Goal: Task Accomplishment & Management: Manage account settings

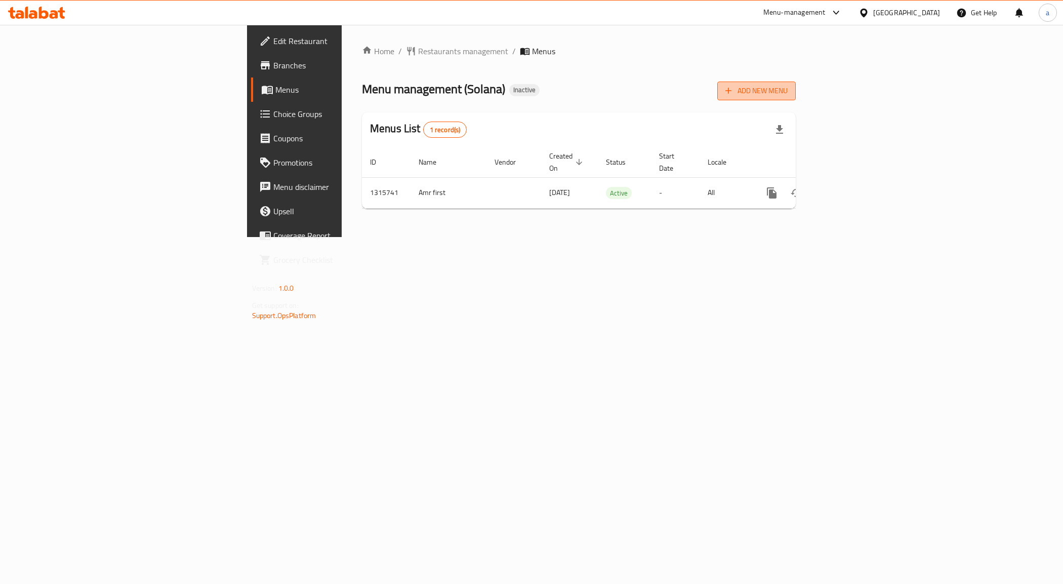
click at [788, 94] on span "Add New Menu" at bounding box center [757, 91] width 62 height 13
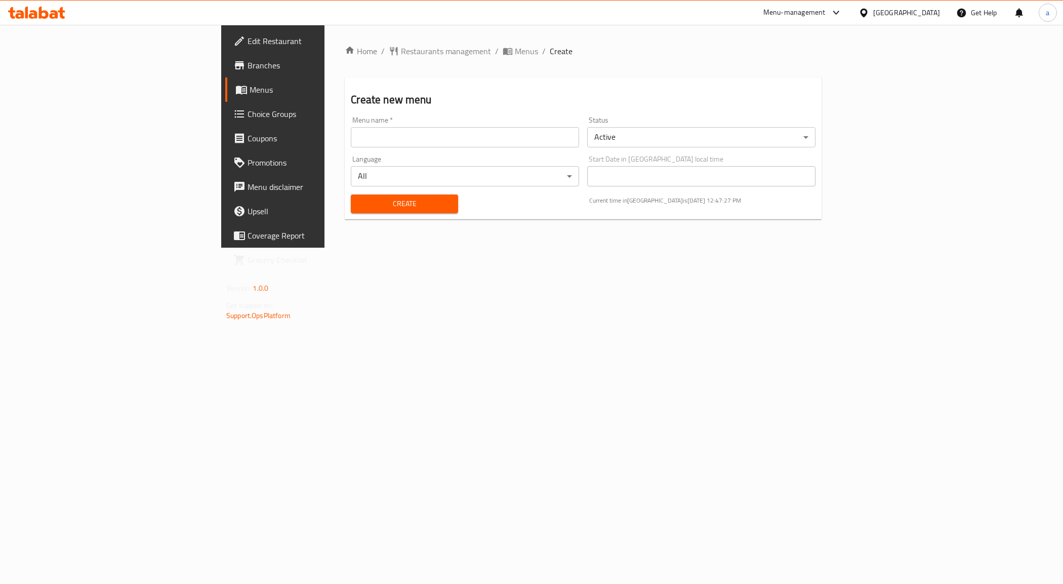
click at [351, 145] on input "text" at bounding box center [465, 137] width 228 height 20
click at [358, 141] on input "Amr seco" at bounding box center [465, 137] width 228 height 20
type input "Amr second"
click at [359, 207] on span "Create" at bounding box center [404, 203] width 91 height 13
click at [515, 52] on span "Menus" at bounding box center [526, 51] width 23 height 12
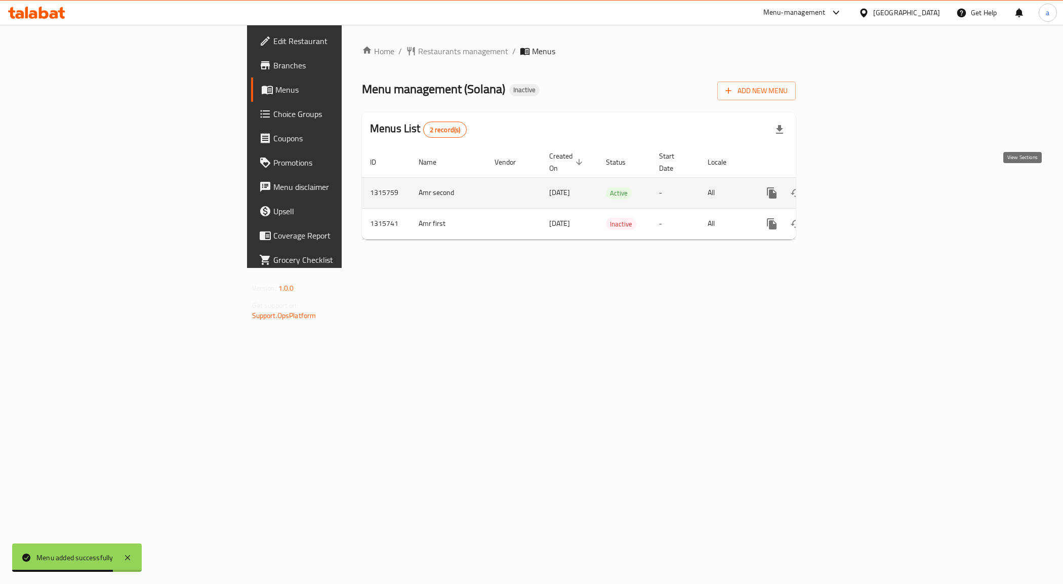
click at [851, 187] on icon "enhanced table" at bounding box center [845, 193] width 12 height 12
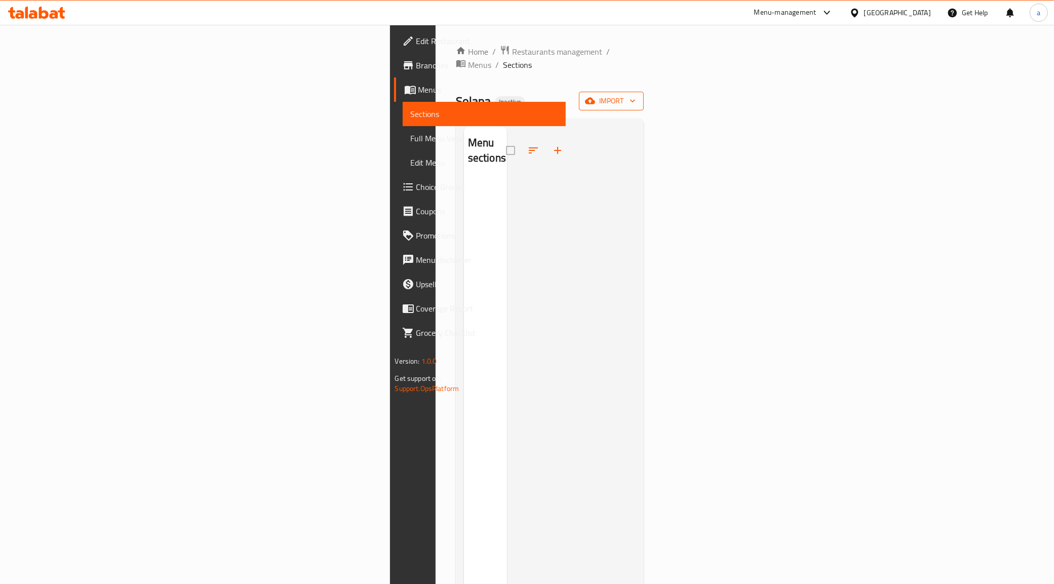
click at [644, 92] on button "import" at bounding box center [611, 101] width 65 height 19
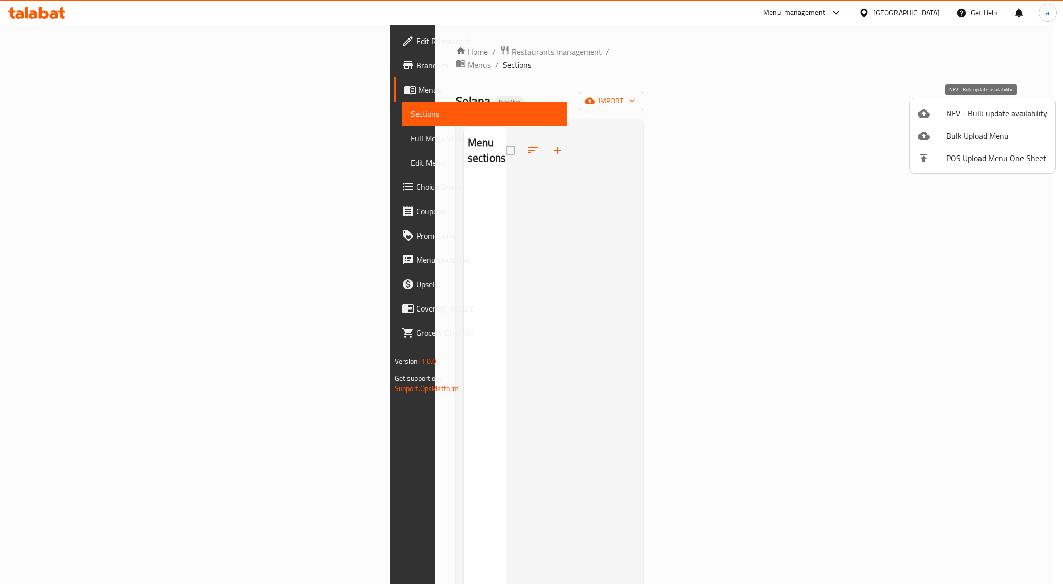
click at [942, 115] on div at bounding box center [932, 113] width 28 height 12
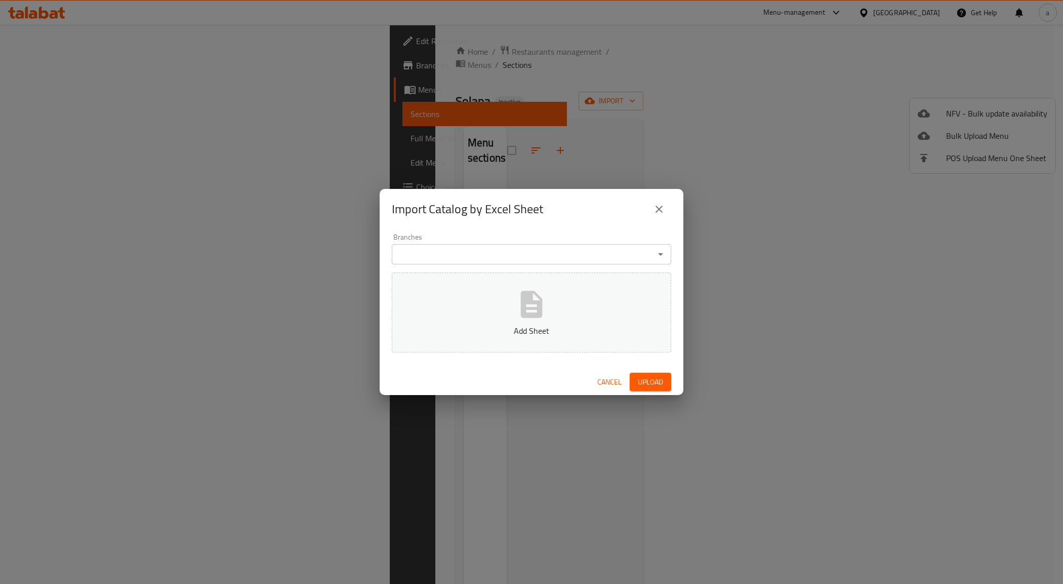
click at [661, 201] on button "close" at bounding box center [659, 209] width 24 height 24
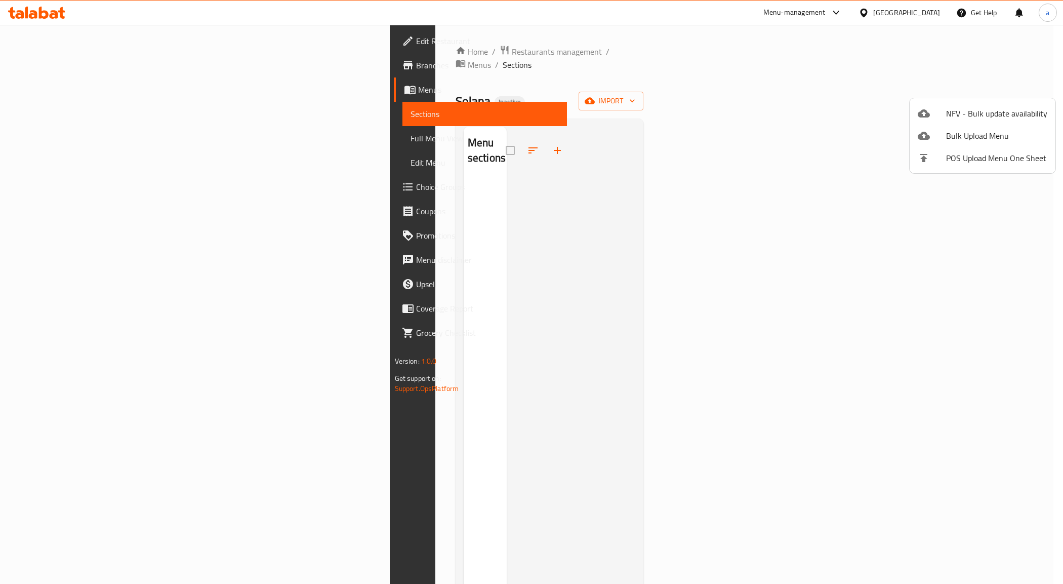
click at [938, 140] on div at bounding box center [932, 136] width 28 height 12
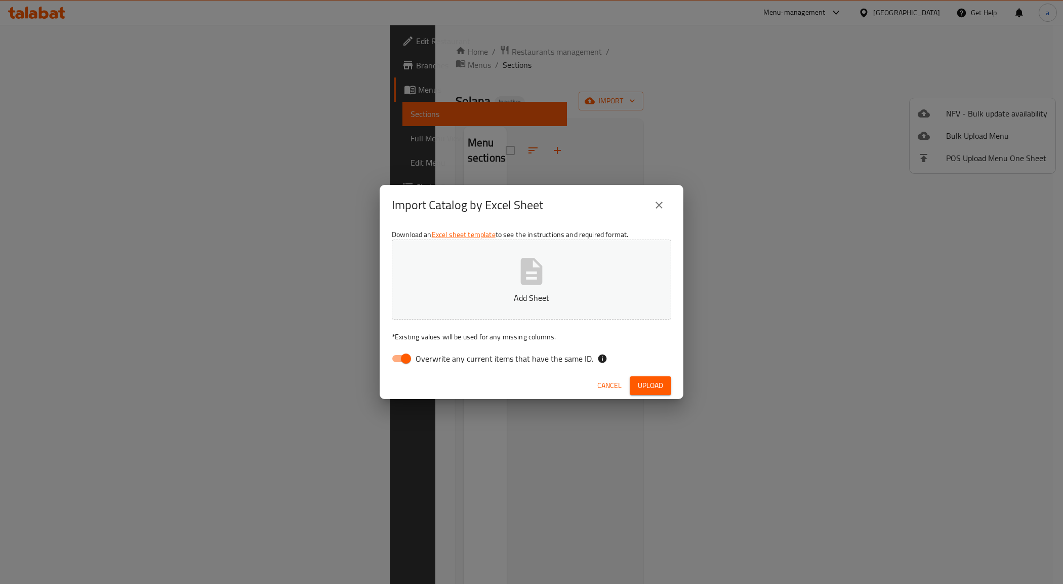
click at [408, 355] on input "Overwrite any current items that have the same ID." at bounding box center [406, 358] width 58 height 19
checkbox input "false"
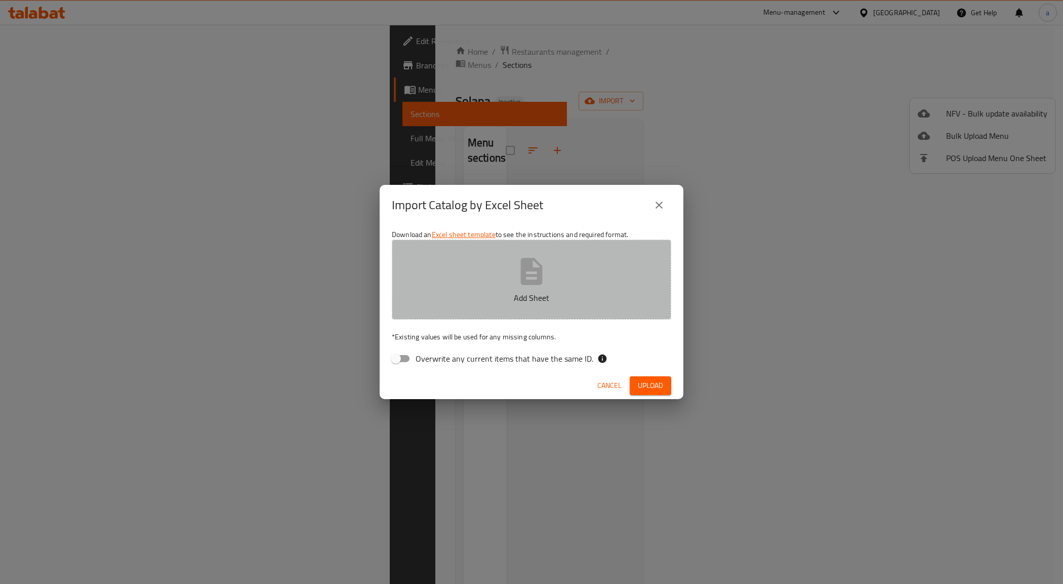
click at [529, 294] on p "Add Sheet" at bounding box center [532, 298] width 248 height 12
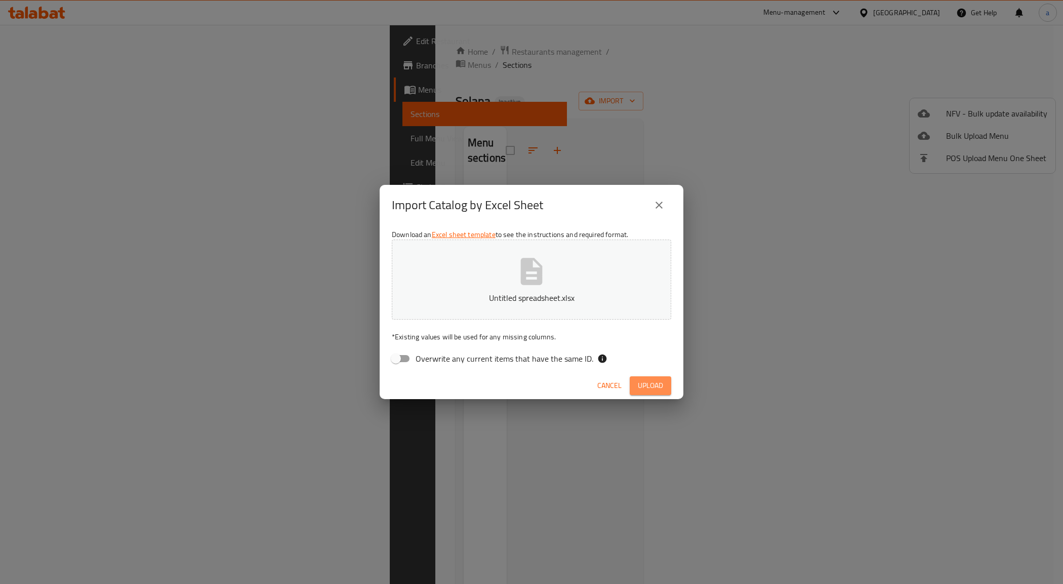
click at [659, 381] on span "Upload" at bounding box center [650, 385] width 25 height 13
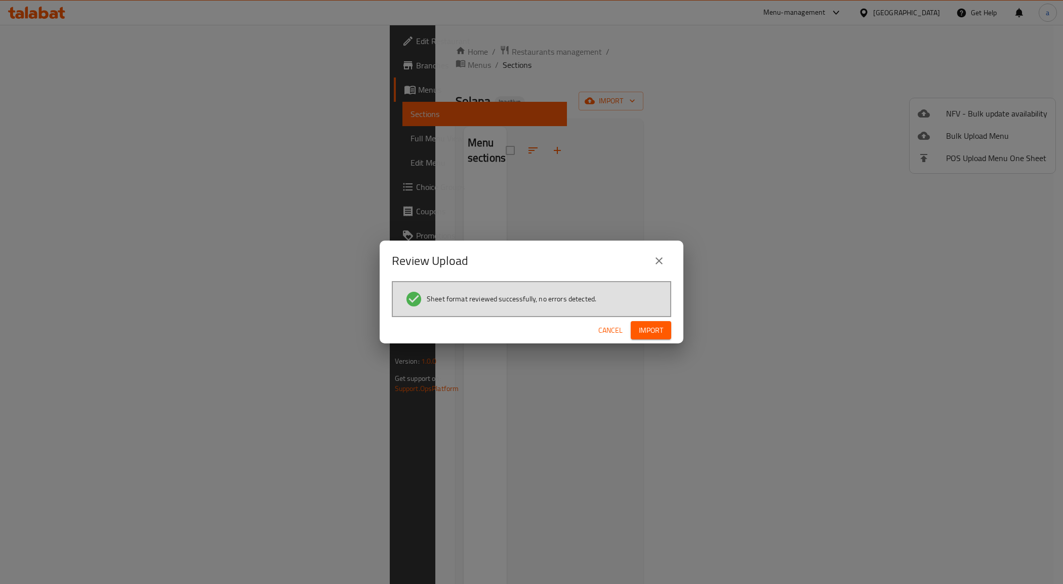
click at [673, 328] on div "Cancel Import" at bounding box center [532, 330] width 304 height 27
click at [660, 330] on span "Import" at bounding box center [651, 330] width 24 height 13
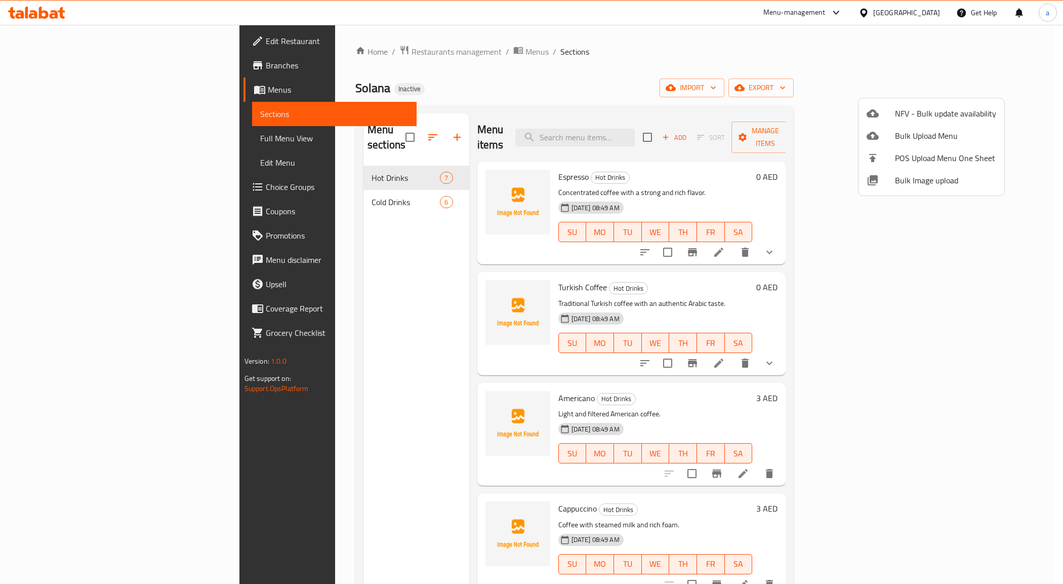
click at [514, 94] on div at bounding box center [531, 292] width 1063 height 584
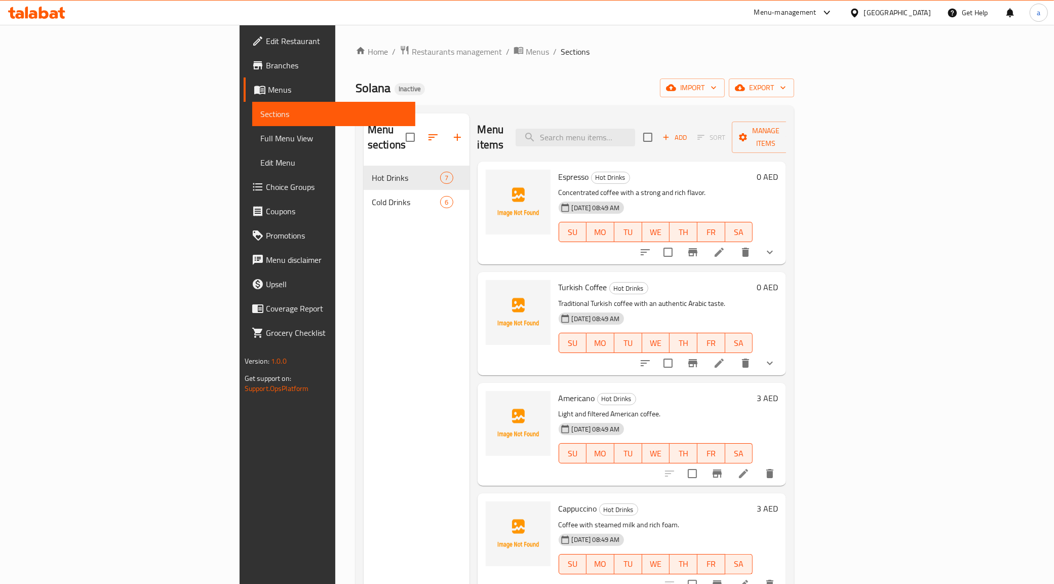
click at [710, 197] on div "05-10-2025 08:49 AM SU MO TU WE TH FR SA" at bounding box center [655, 224] width 203 height 55
click at [725, 246] on icon at bounding box center [719, 252] width 12 height 12
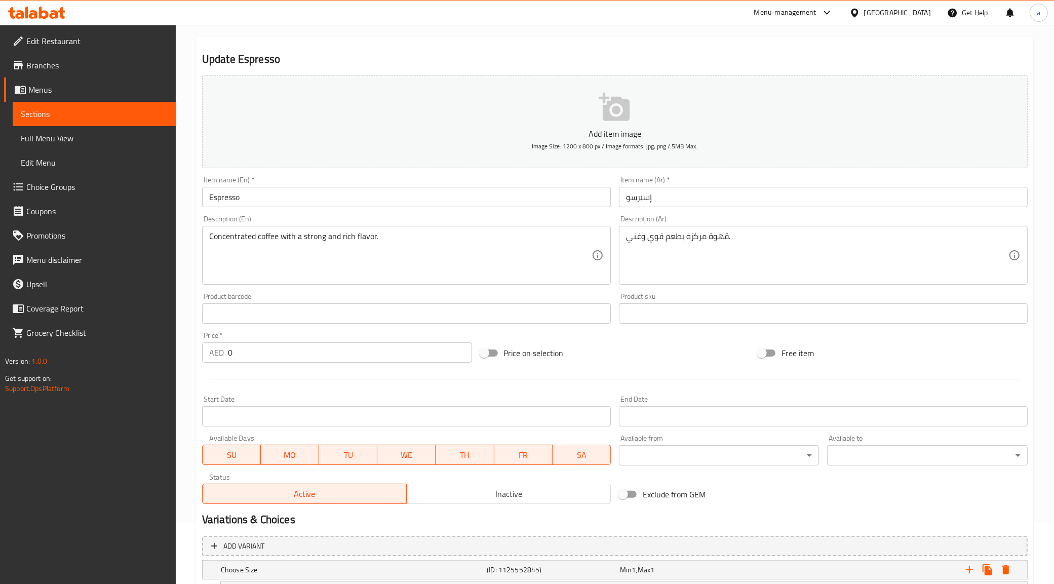
scroll to position [39, 0]
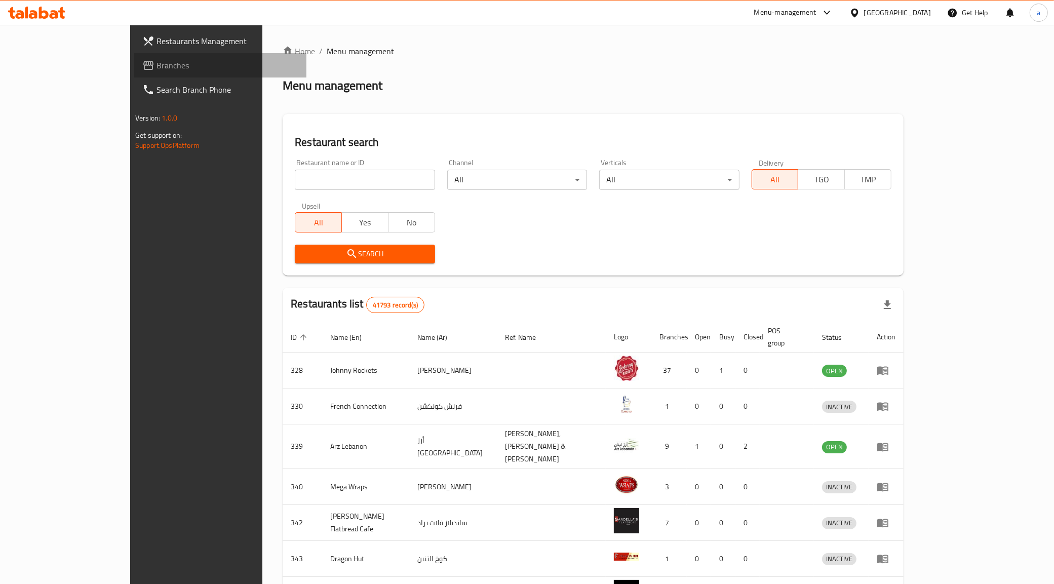
click at [134, 58] on link "Branches" at bounding box center [220, 65] width 172 height 24
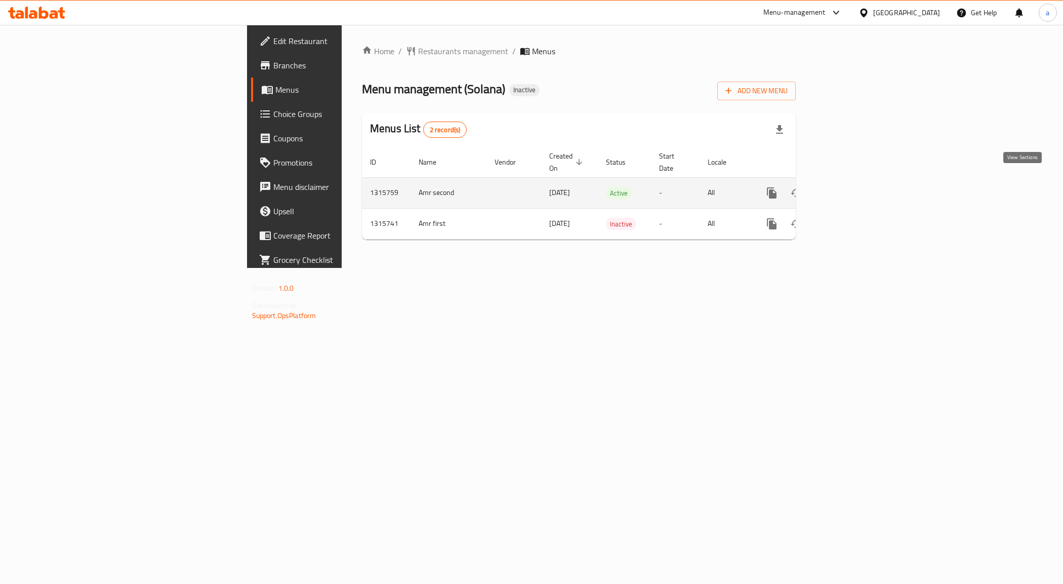
click at [851, 187] on icon "enhanced table" at bounding box center [845, 193] width 12 height 12
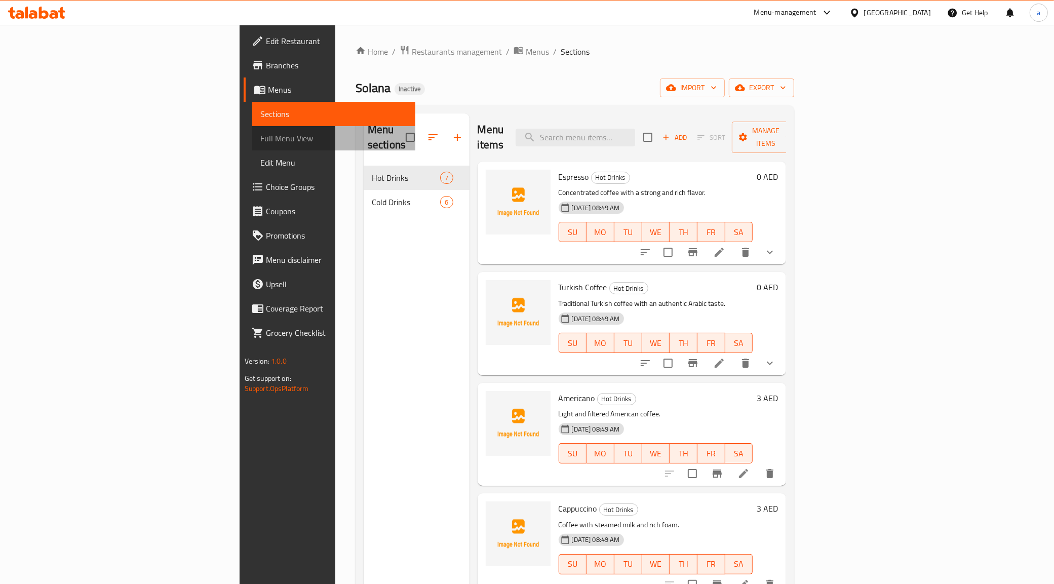
click at [260, 143] on span "Full Menu View" at bounding box center [333, 138] width 147 height 12
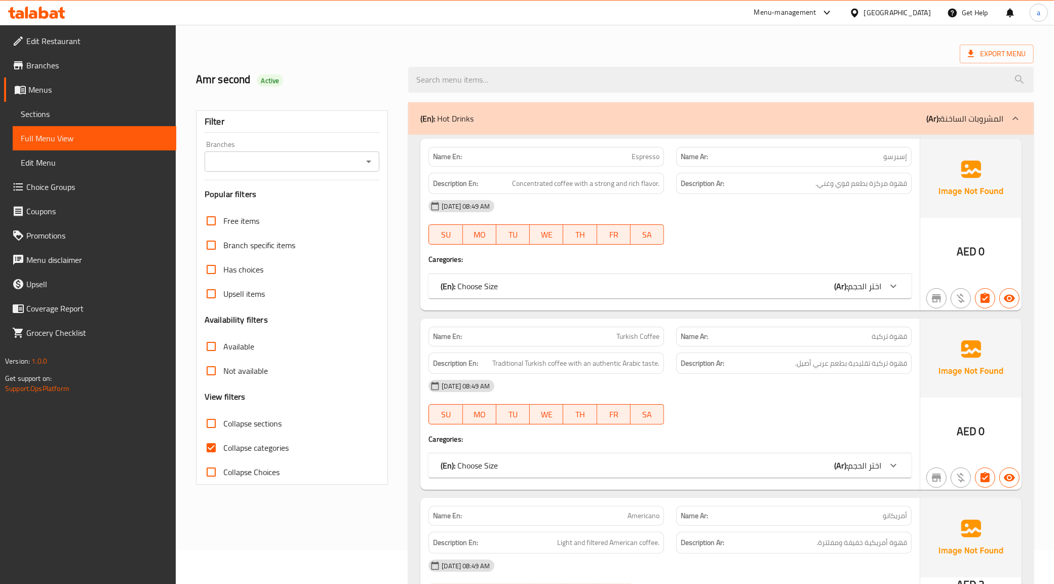
scroll to position [63, 0]
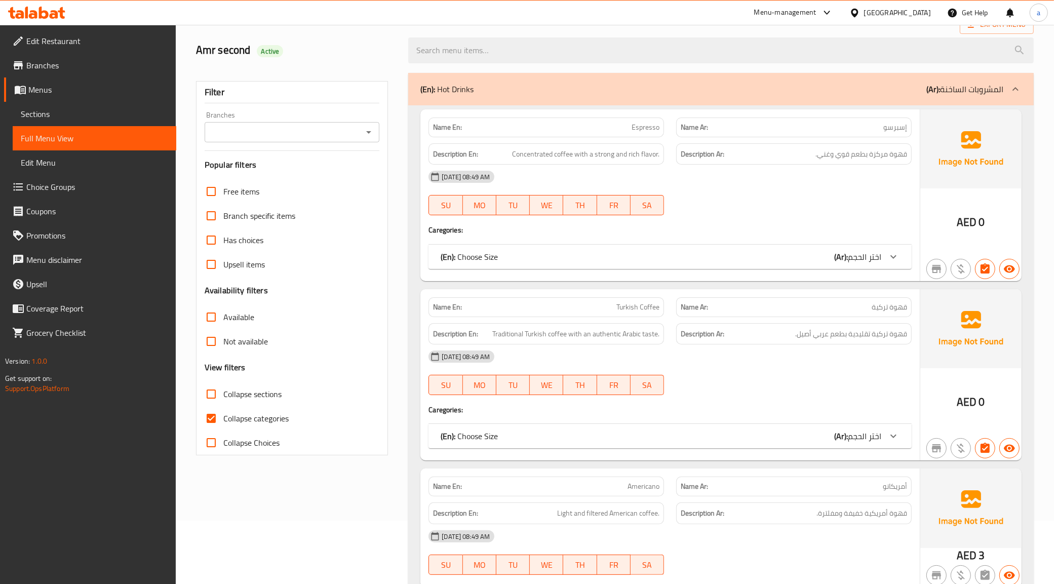
click at [234, 424] on span "Collapse categories" at bounding box center [255, 418] width 65 height 12
click at [223, 424] on input "Collapse categories" at bounding box center [211, 418] width 24 height 24
checkbox input "false"
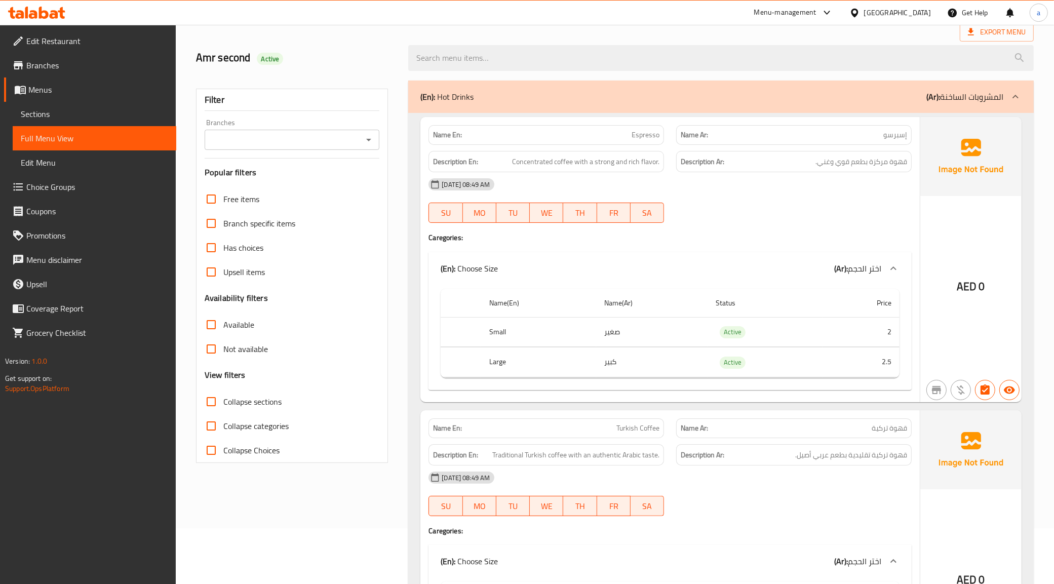
scroll to position [0, 0]
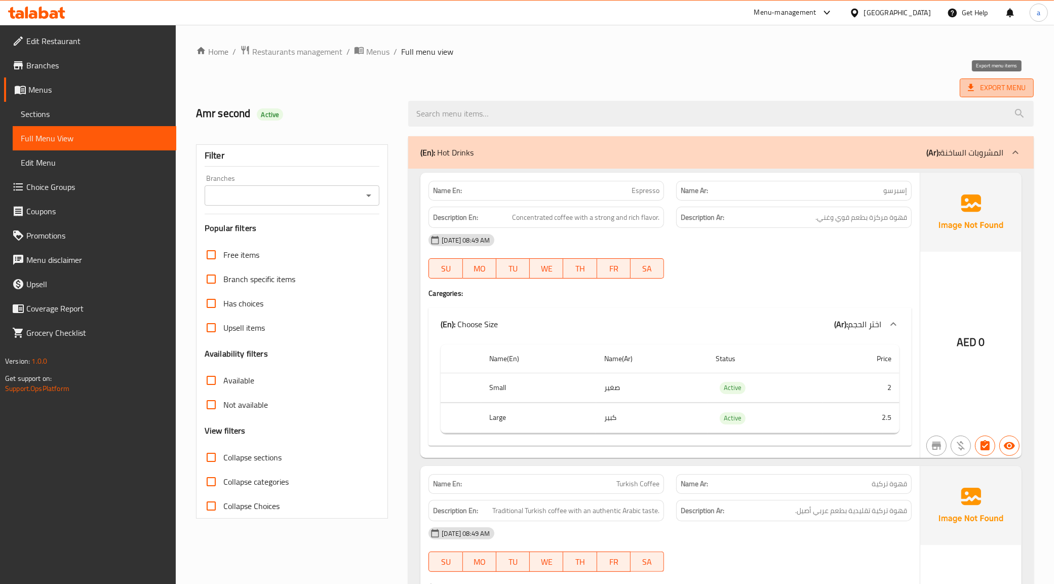
click at [978, 85] on span "Export Menu" at bounding box center [997, 88] width 58 height 13
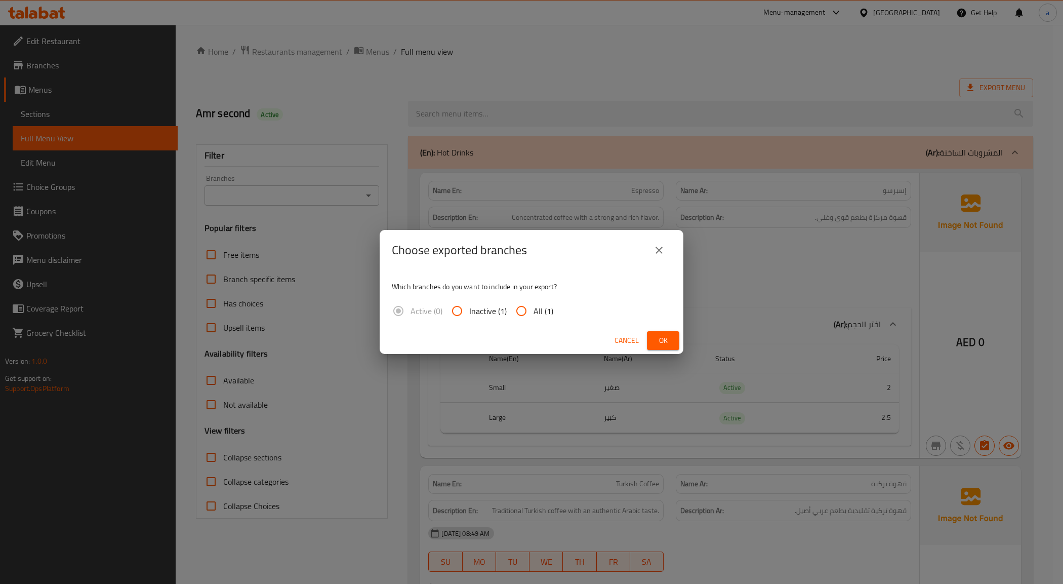
click at [529, 304] on input "All (1)" at bounding box center [521, 311] width 24 height 24
radio input "true"
click at [658, 335] on span "Ok" at bounding box center [663, 340] width 16 height 13
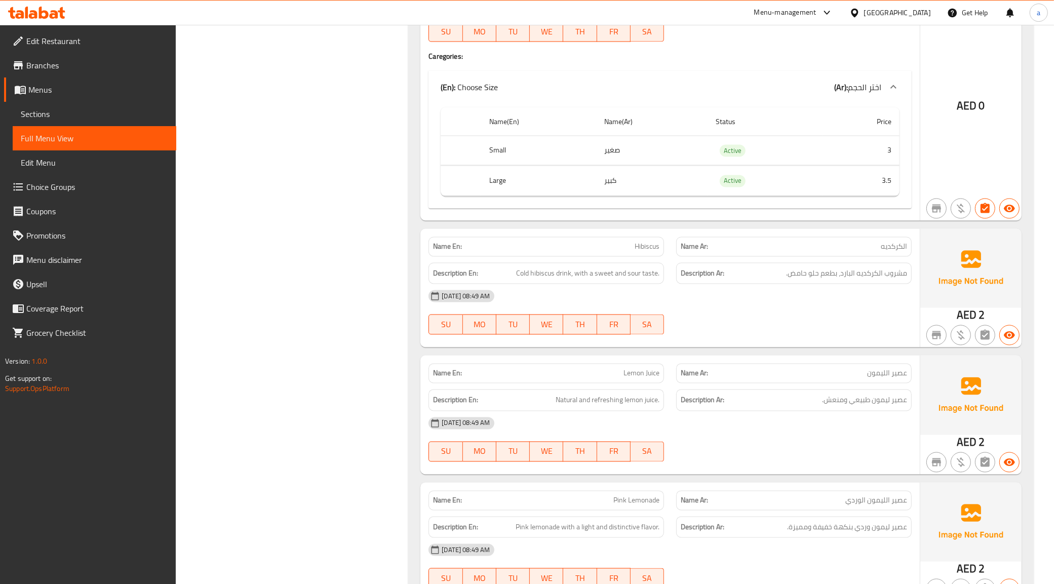
scroll to position [2152, 0]
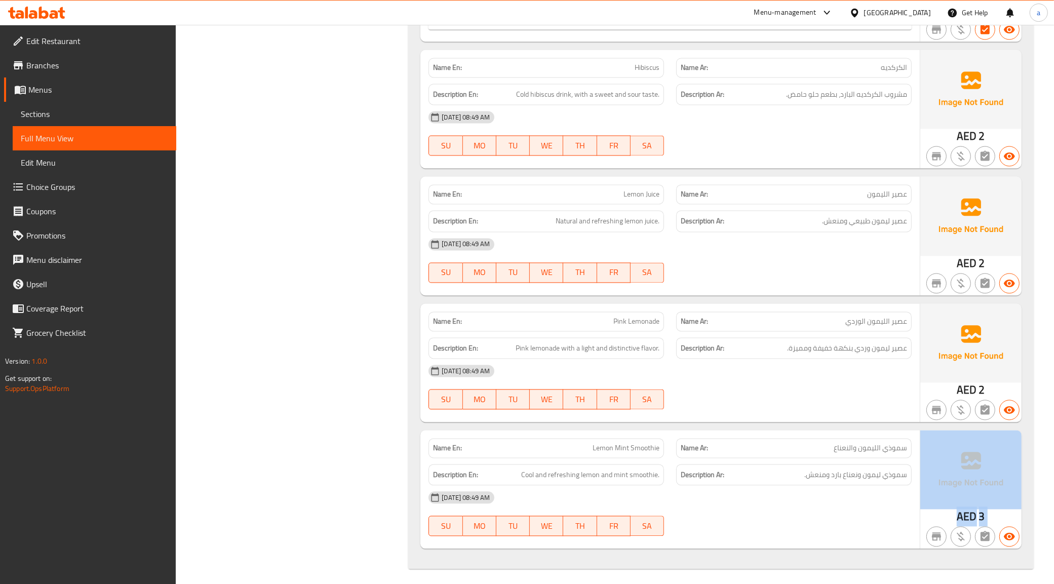
drag, startPoint x: 1053, startPoint y: 504, endPoint x: 1052, endPoint y: 533, distance: 28.9
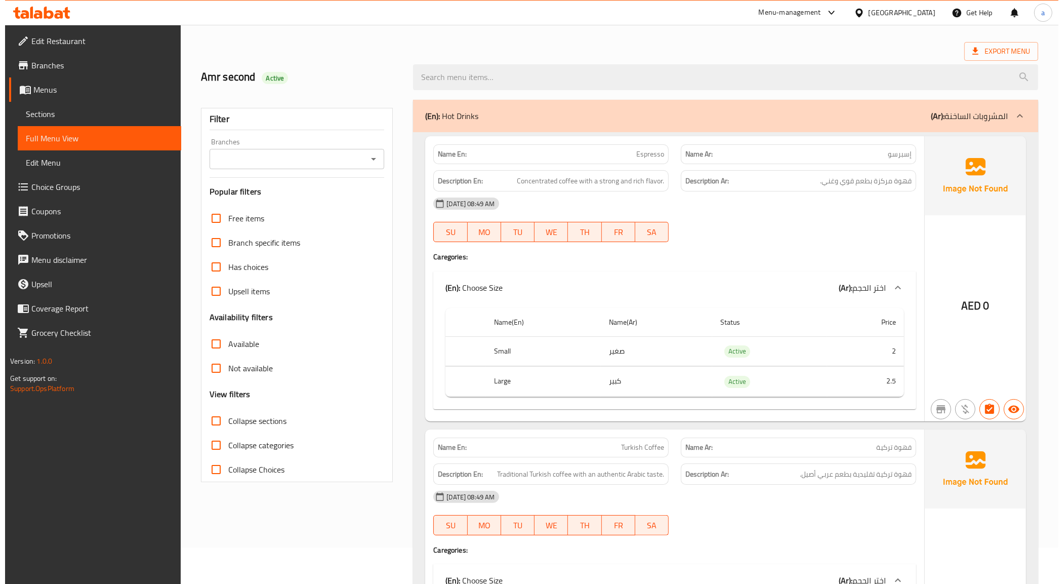
scroll to position [0, 0]
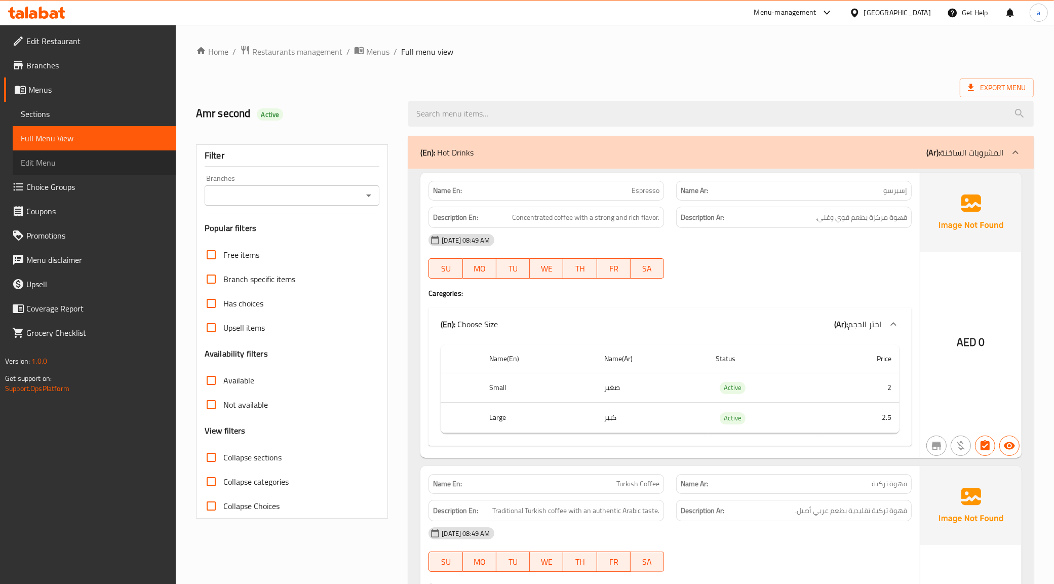
click at [79, 160] on span "Edit Menu" at bounding box center [94, 162] width 147 height 12
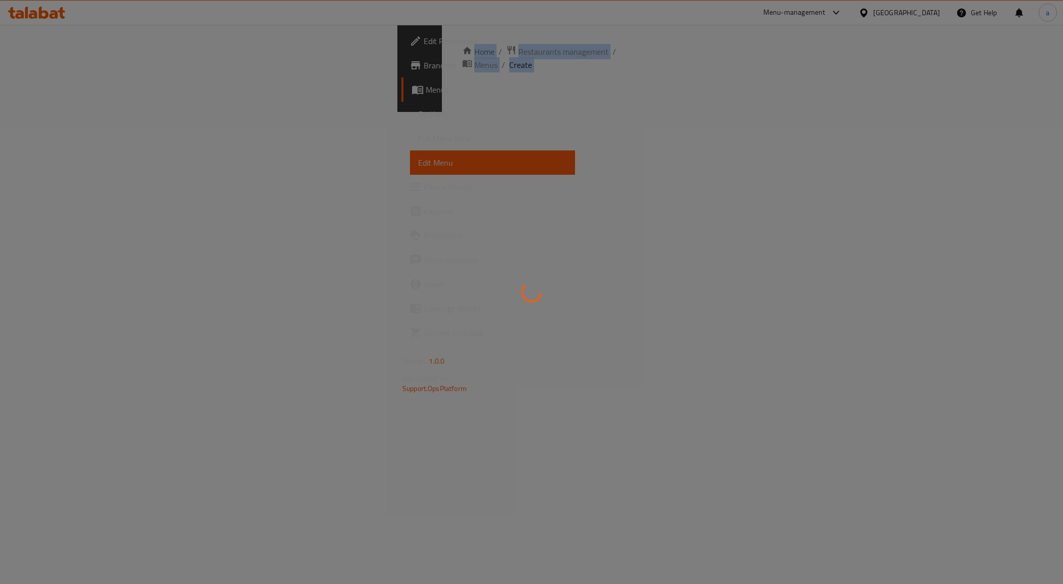
click at [78, 114] on div at bounding box center [531, 292] width 1063 height 584
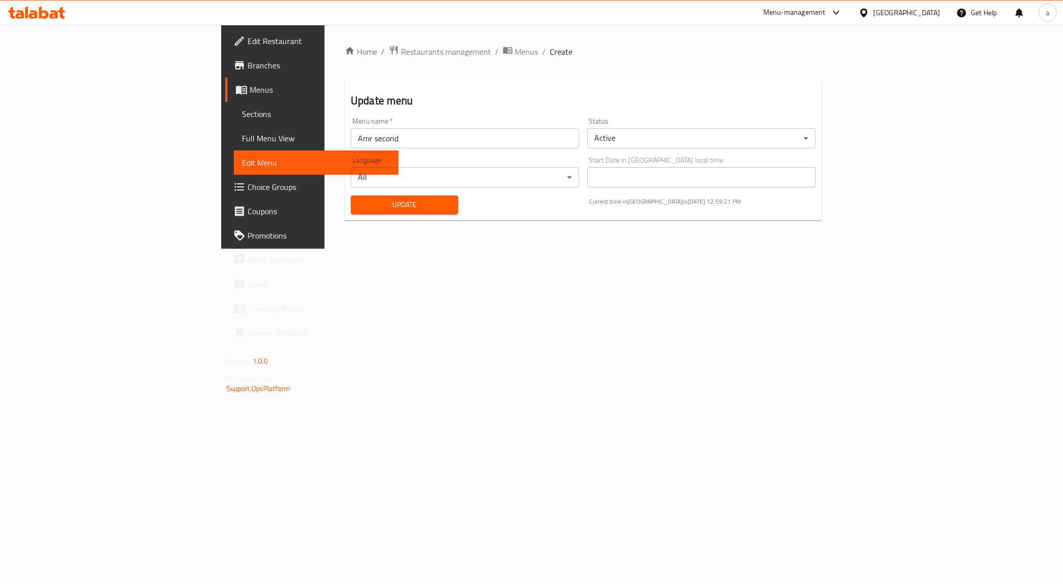
click at [603, 249] on div "Home / Restaurants management / Menus / Create Update menu Menu name   * Amr se…" at bounding box center [584, 137] width 518 height 224
click at [351, 133] on input "Amr second" at bounding box center [465, 138] width 228 height 20
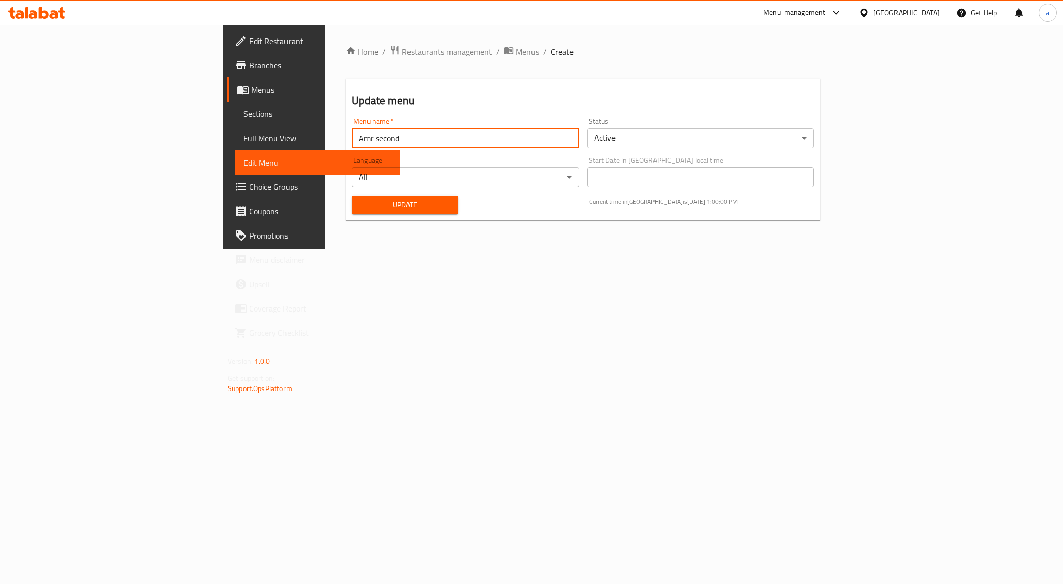
click at [352, 133] on input "Amr second" at bounding box center [465, 138] width 227 height 20
drag, startPoint x: 256, startPoint y: 134, endPoint x: 228, endPoint y: 143, distance: 29.8
click at [352, 143] on input "Amr second" at bounding box center [465, 138] width 227 height 20
click at [352, 130] on input "Amr second" at bounding box center [465, 138] width 227 height 20
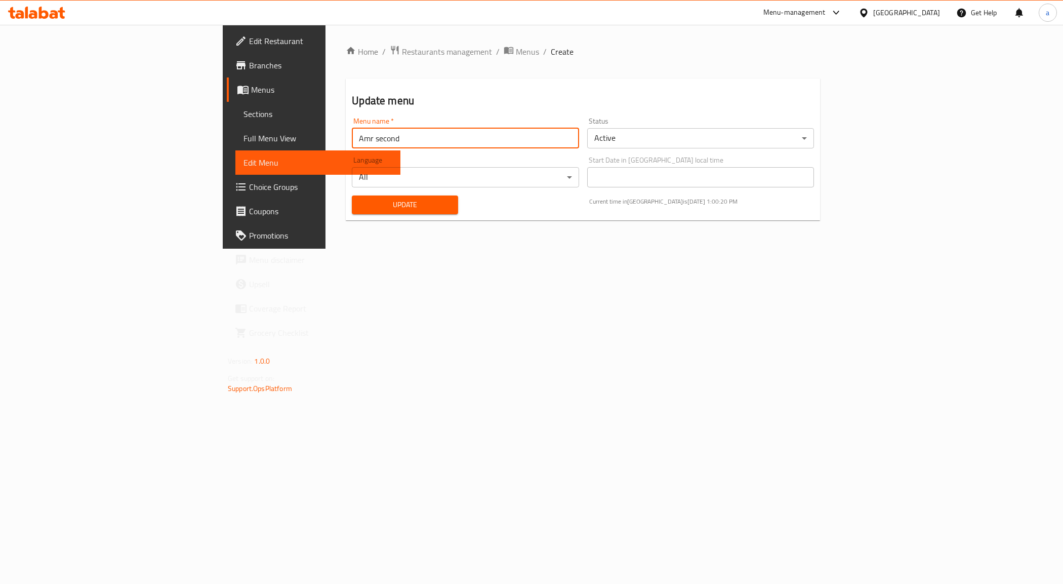
click at [352, 130] on input "Amr second" at bounding box center [465, 138] width 227 height 20
click at [348, 149] on div "Menu name   * Amr second Menu name *" at bounding box center [465, 132] width 235 height 39
click at [352, 138] on input "Amr second" at bounding box center [465, 138] width 227 height 20
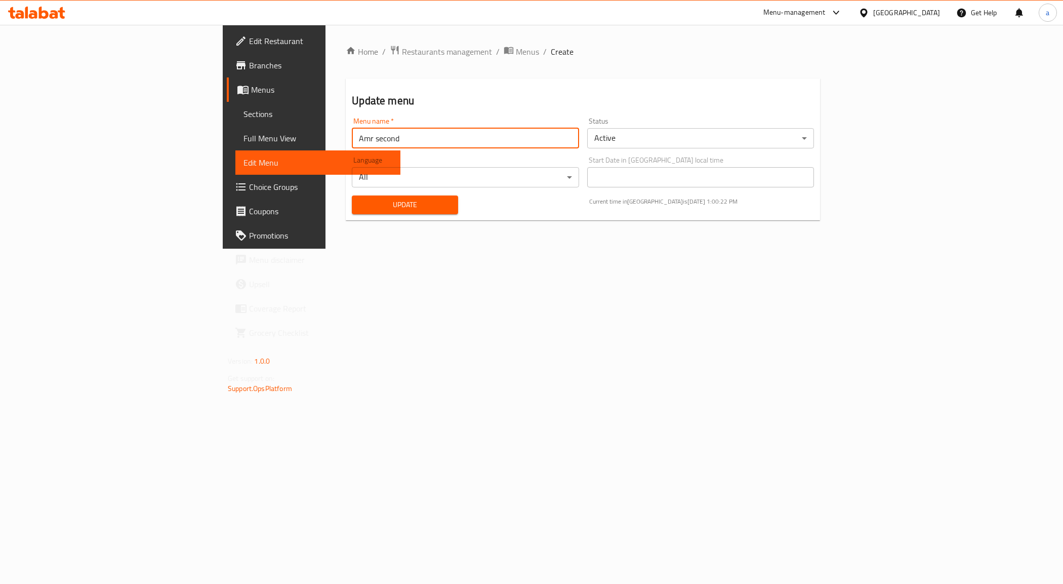
click at [352, 138] on input "Amr second" at bounding box center [465, 138] width 227 height 20
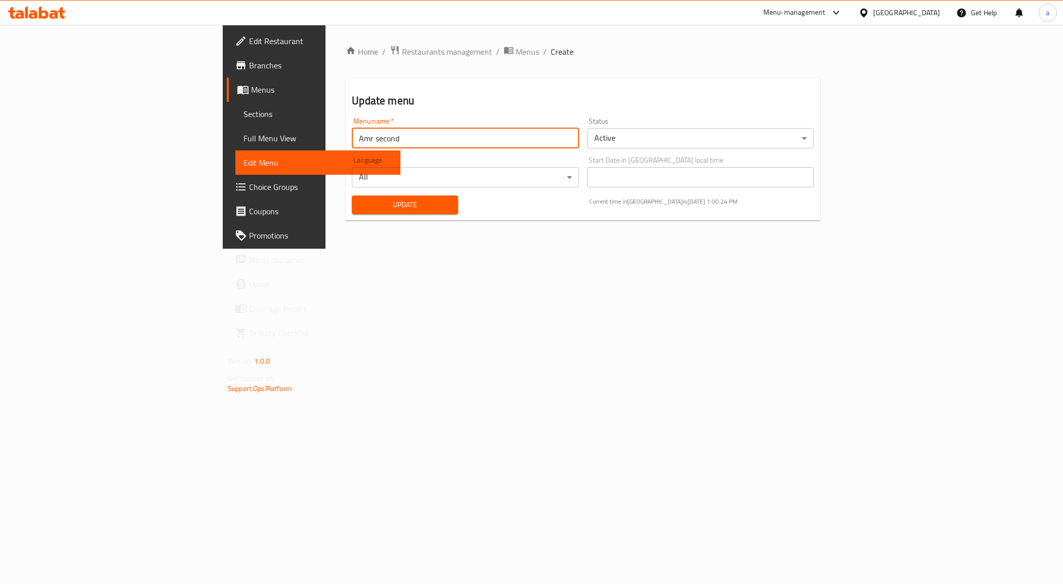
click at [352, 138] on input "Amr second" at bounding box center [465, 138] width 227 height 20
drag, startPoint x: 259, startPoint y: 138, endPoint x: 226, endPoint y: 142, distance: 33.2
click at [352, 142] on input "Amr second" at bounding box center [465, 138] width 227 height 20
type input "Amr 3rd"
click at [360, 200] on span "Update" at bounding box center [405, 205] width 90 height 13
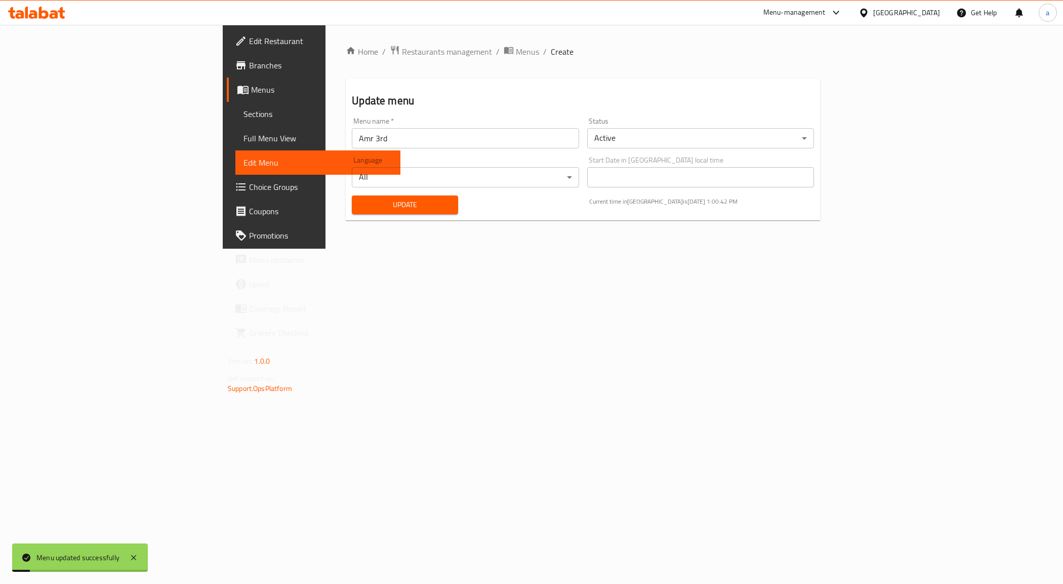
click at [251, 92] on span "Menus" at bounding box center [321, 90] width 141 height 12
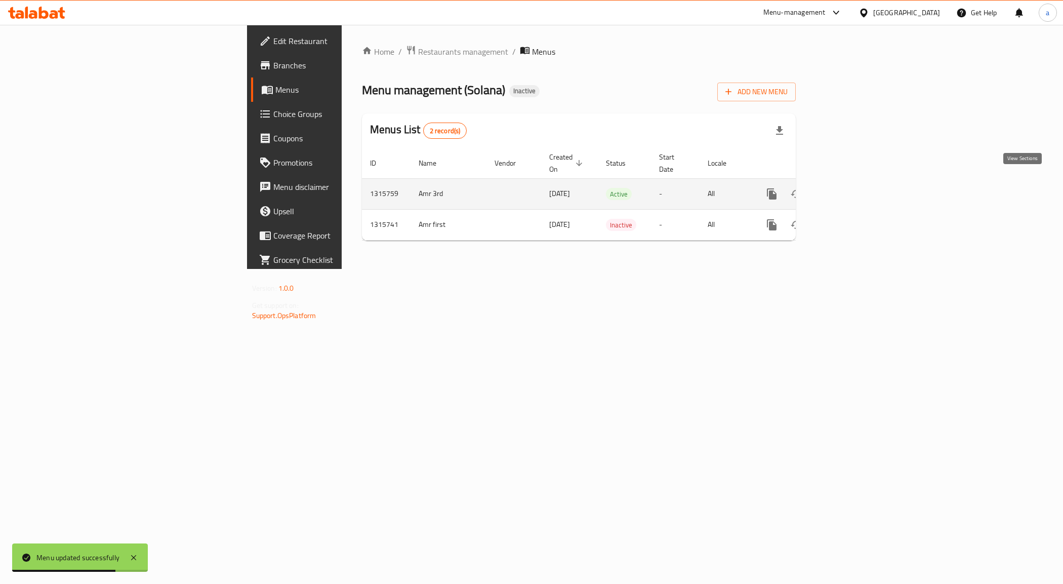
click at [850, 189] on icon "enhanced table" at bounding box center [845, 193] width 9 height 9
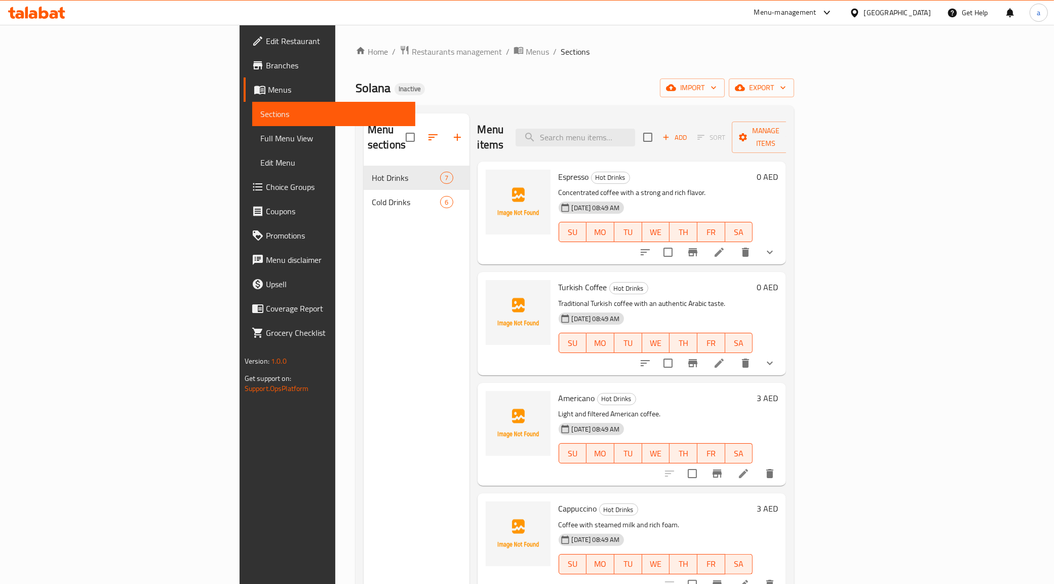
click at [260, 112] on span "Sections" at bounding box center [333, 114] width 147 height 12
click at [260, 134] on span "Full Menu View" at bounding box center [333, 138] width 147 height 12
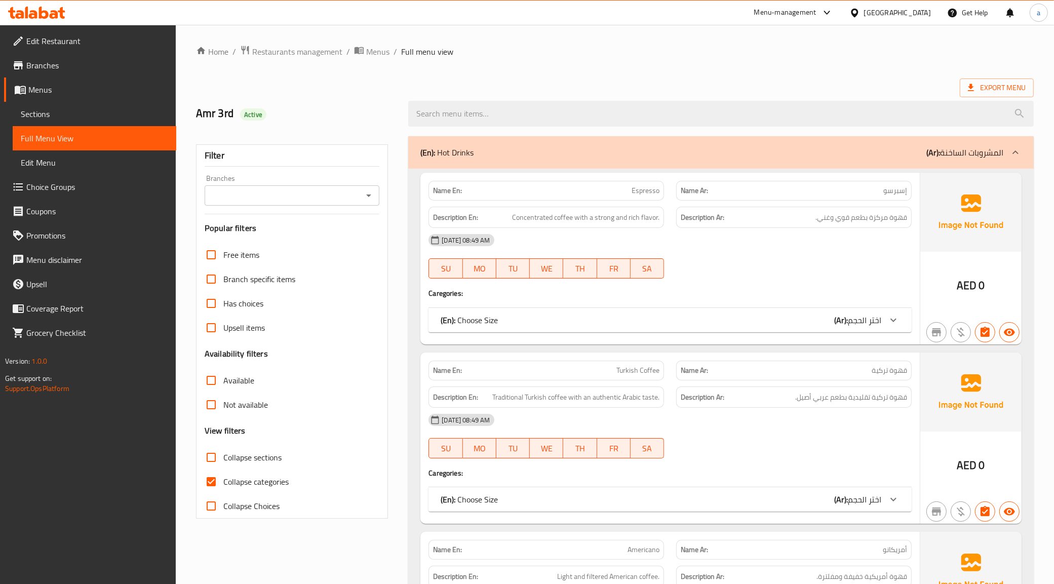
click at [61, 157] on span "Edit Menu" at bounding box center [94, 162] width 147 height 12
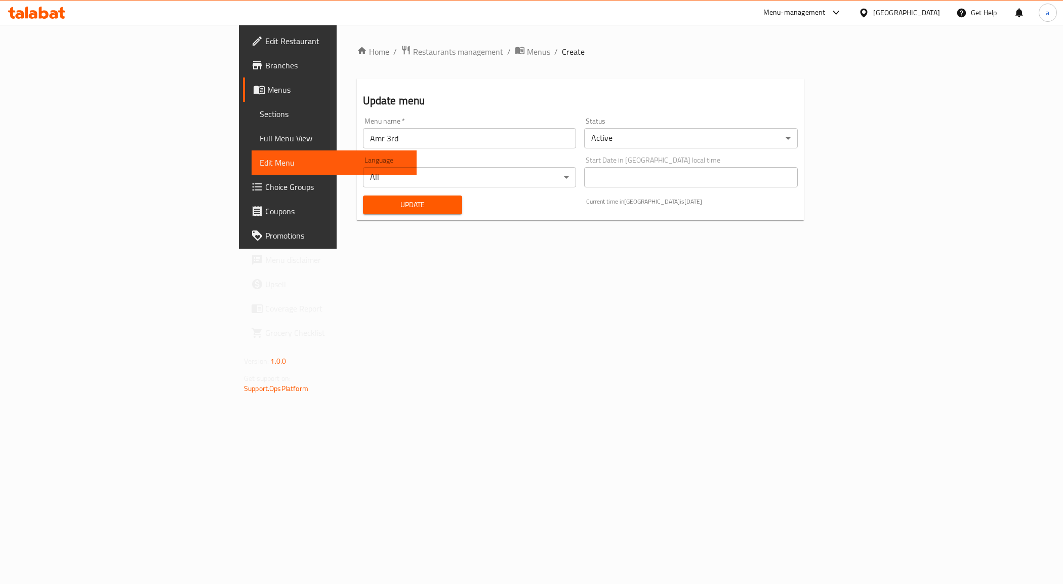
click at [363, 136] on input "Amr 3rd" at bounding box center [470, 138] width 214 height 20
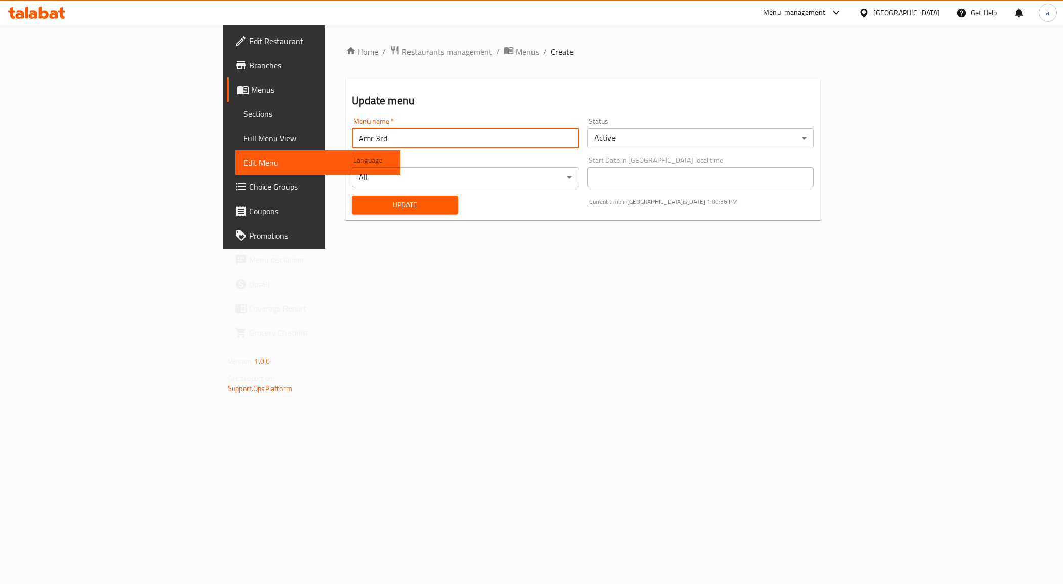
click at [352, 136] on input "Amr 3rd" at bounding box center [465, 138] width 227 height 20
click at [352, 143] on input "Amr 3rd" at bounding box center [465, 138] width 227 height 20
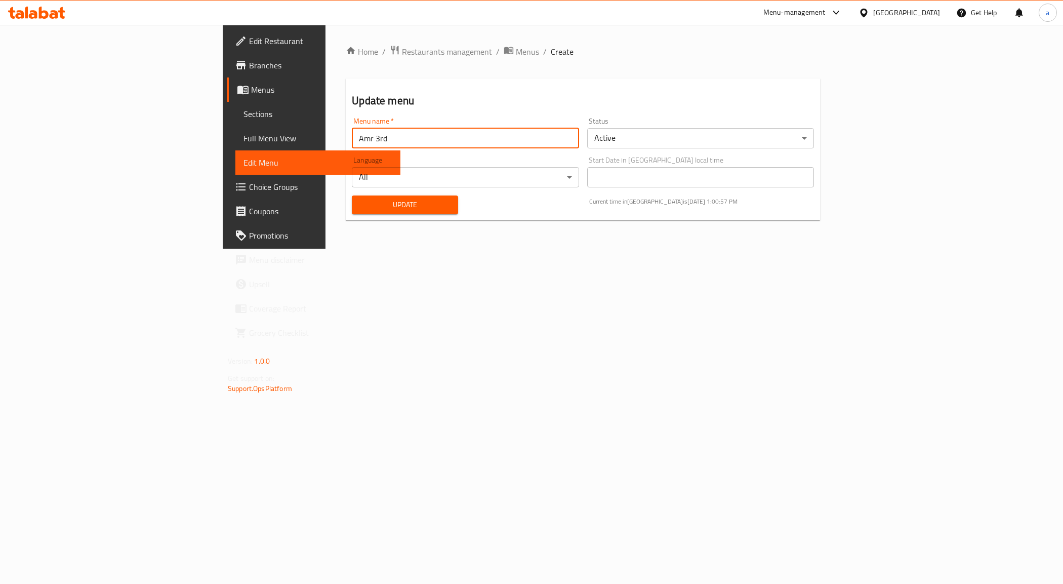
drag, startPoint x: 244, startPoint y: 143, endPoint x: 234, endPoint y: 143, distance: 10.1
click at [352, 143] on input "Amr 3rd" at bounding box center [465, 138] width 227 height 20
click at [352, 139] on input "Amr 3rd" at bounding box center [465, 138] width 227 height 20
click at [352, 140] on input "Amr 3rd" at bounding box center [465, 138] width 227 height 20
drag, startPoint x: 246, startPoint y: 140, endPoint x: 230, endPoint y: 140, distance: 15.2
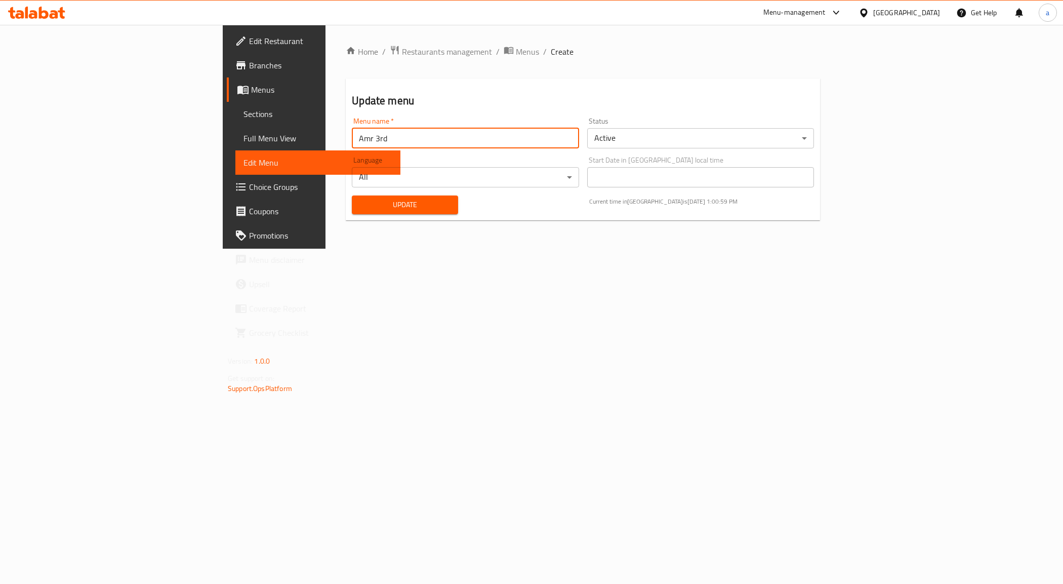
click at [352, 140] on input "Amr 3rd" at bounding box center [465, 138] width 227 height 20
type input "Amr second"
click at [360, 206] on span "Update" at bounding box center [405, 205] width 90 height 13
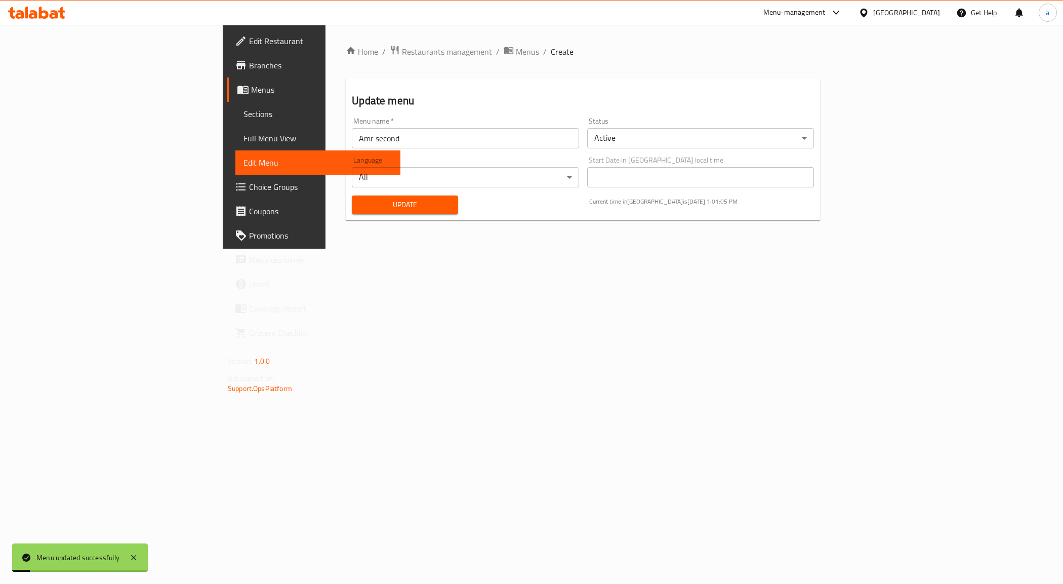
click at [249, 38] on span "Edit Restaurant" at bounding box center [320, 41] width 143 height 12
